Goal: Task Accomplishment & Management: Use online tool/utility

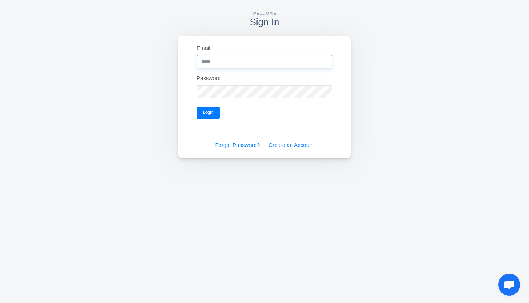
click at [210, 60] on input "Email" at bounding box center [265, 61] width 136 height 13
paste input "**********"
type input "**********"
click at [213, 108] on button "Login" at bounding box center [208, 113] width 23 height 12
